Goal: Check status: Check status

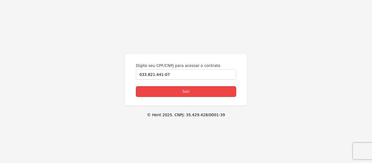
click at [196, 90] on link "Sair" at bounding box center [186, 91] width 100 height 11
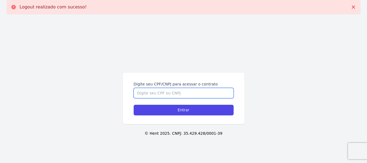
click at [208, 93] on input "Digite seu CPF/CNPJ para acessar o contrato" at bounding box center [184, 93] width 100 height 10
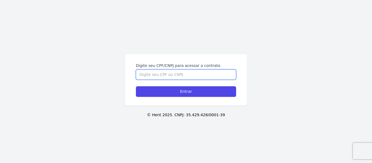
click at [169, 77] on input "Digite seu CPF/CNPJ para acessar o contrato" at bounding box center [186, 74] width 100 height 10
type input "03382144107"
click at [136, 86] on input "Entrar" at bounding box center [186, 91] width 100 height 11
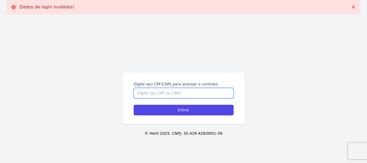
click at [180, 92] on input "Digite seu CPF/CNPJ para acessar o contrato" at bounding box center [184, 93] width 100 height 10
type input "03382144107"
click at [134, 105] on input "Entrar" at bounding box center [184, 110] width 100 height 11
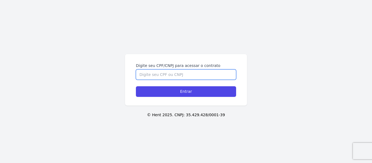
click at [180, 78] on input "Digite seu CPF/CNPJ para acessar o contrato" at bounding box center [186, 74] width 100 height 10
type input "03382144107"
click at [136, 86] on input "Entrar" at bounding box center [186, 91] width 100 height 11
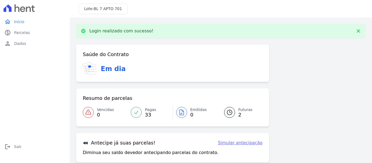
click at [233, 107] on link "Futuras 2" at bounding box center [239, 112] width 45 height 15
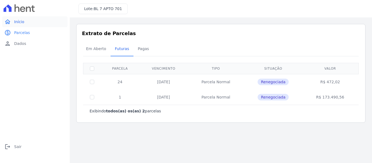
click at [28, 21] on link "home Início" at bounding box center [34, 21] width 65 height 11
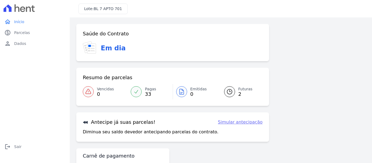
click at [240, 92] on span "2" at bounding box center [245, 94] width 14 height 4
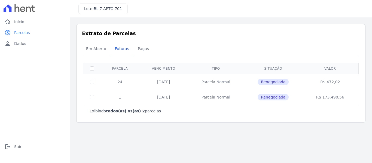
drag, startPoint x: 152, startPoint y: 82, endPoint x: 245, endPoint y: 84, distance: 92.8
click at [245, 84] on tr "24 [DATE] [GEOGRAPHIC_DATA] Renegociada R$ 472,02" at bounding box center [220, 82] width 275 height 16
drag, startPoint x: 115, startPoint y: 83, endPoint x: 129, endPoint y: 83, distance: 13.6
click at [129, 83] on td "24" at bounding box center [120, 82] width 38 height 16
click at [129, 88] on td "24" at bounding box center [120, 82] width 38 height 16
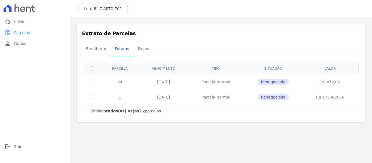
drag, startPoint x: 329, startPoint y: 82, endPoint x: 352, endPoint y: 83, distance: 22.6
click at [352, 83] on td "R$ 472,02" at bounding box center [329, 82] width 55 height 16
